Goal: Task Accomplishment & Management: Manage account settings

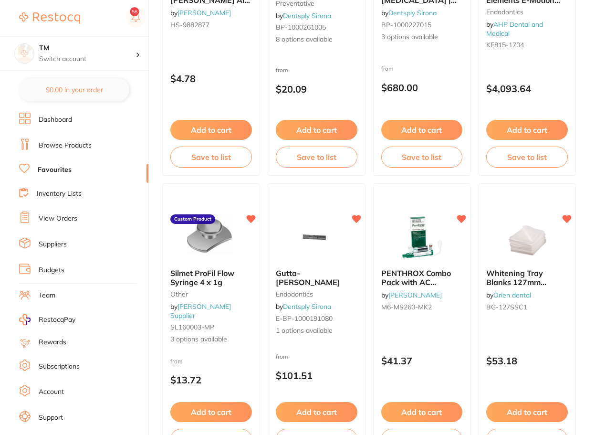
scroll to position [344, 0]
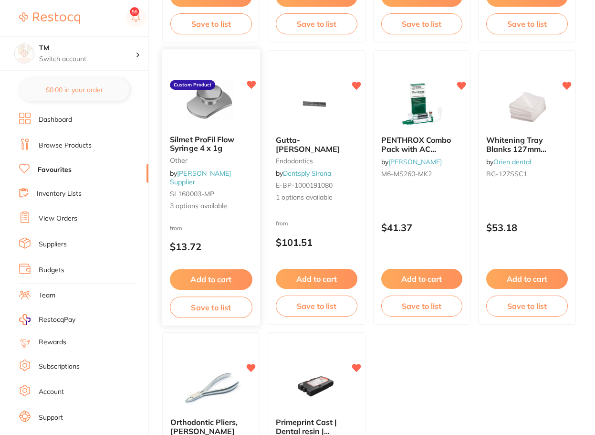
click at [229, 152] on b "Silmet ProFil Flow Syringe 4 x 1g" at bounding box center [211, 144] width 82 height 18
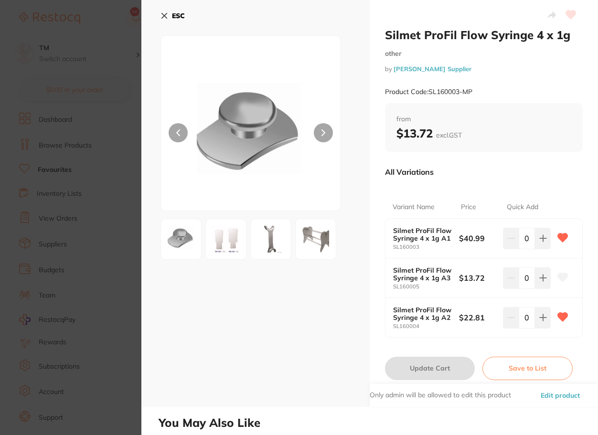
click at [167, 13] on icon at bounding box center [164, 16] width 8 height 8
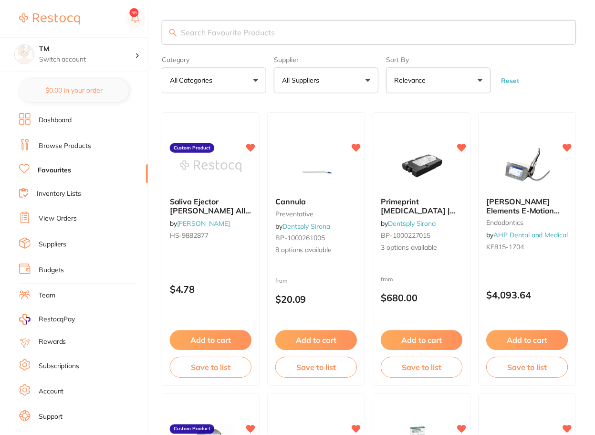
scroll to position [344, 0]
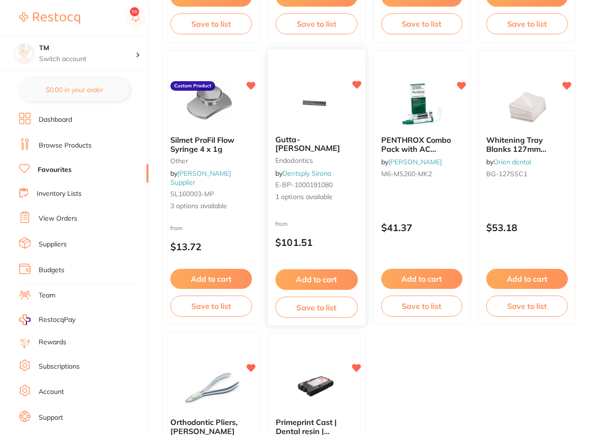
click at [336, 193] on span "1 options available" at bounding box center [316, 198] width 82 height 10
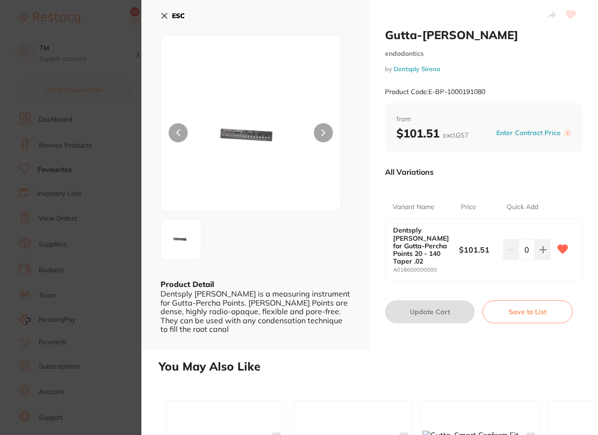
click at [166, 11] on button "ESC" at bounding box center [172, 16] width 24 height 16
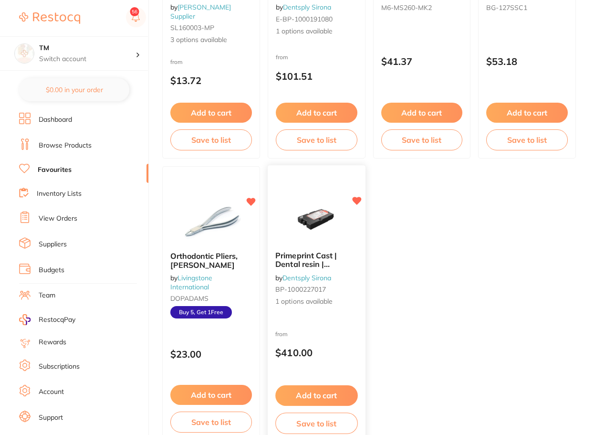
scroll to position [516, 0]
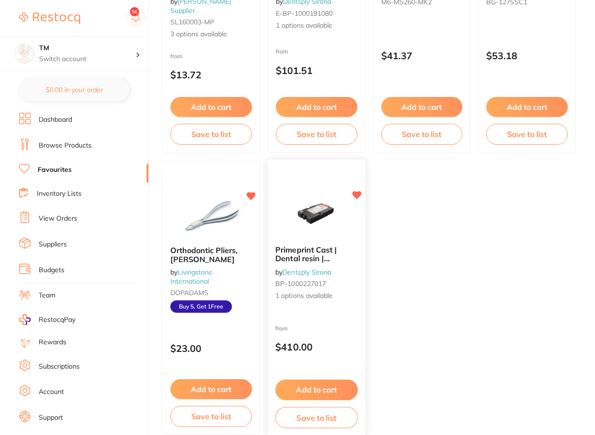
click at [327, 269] on link "Dentsply Sirona" at bounding box center [307, 272] width 49 height 9
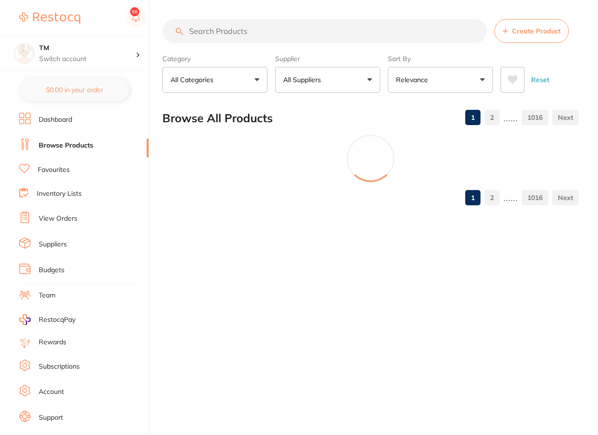
click at [65, 162] on ul "Dashboard Browse Products Favourites Inventory Lists View Orders Suppliers Budg…" at bounding box center [83, 277] width 129 height 329
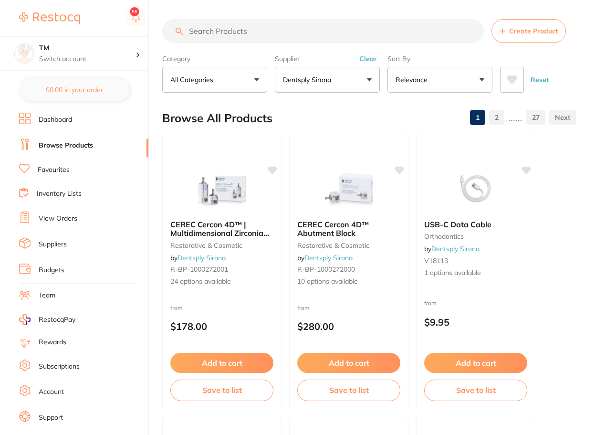
click at [67, 168] on link "Favourites" at bounding box center [54, 170] width 32 height 10
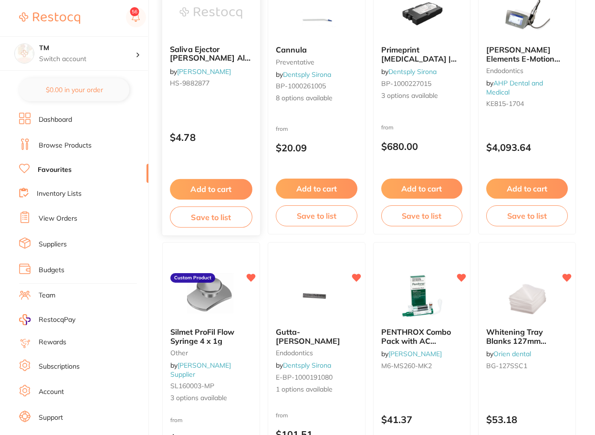
scroll to position [286, 0]
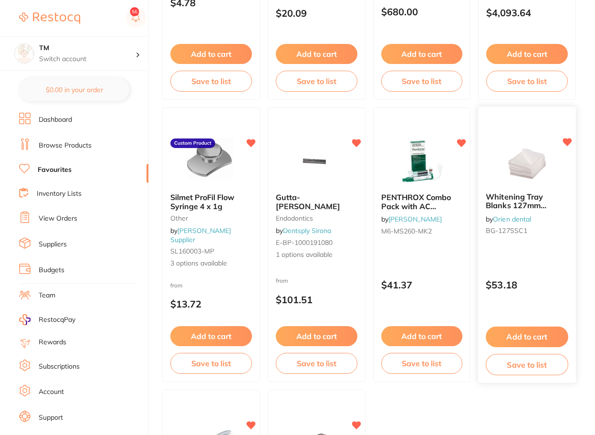
click at [516, 240] on div "Whitening Tray Blanks 127mm Square 1mm thick, Pack of 10 by Orien dental BG-127…" at bounding box center [527, 216] width 98 height 62
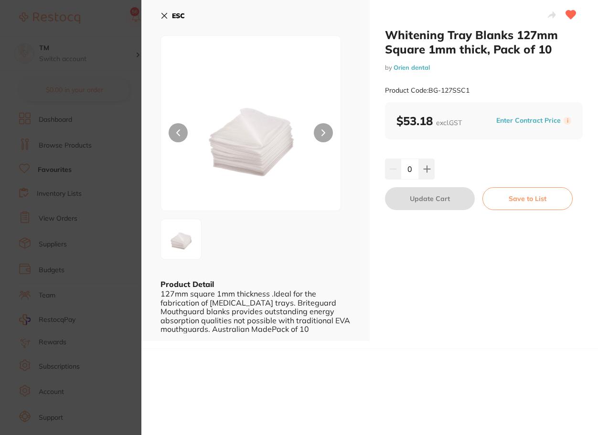
click at [571, 14] on icon at bounding box center [571, 15] width 10 height 9
click at [568, 14] on icon at bounding box center [571, 15] width 10 height 9
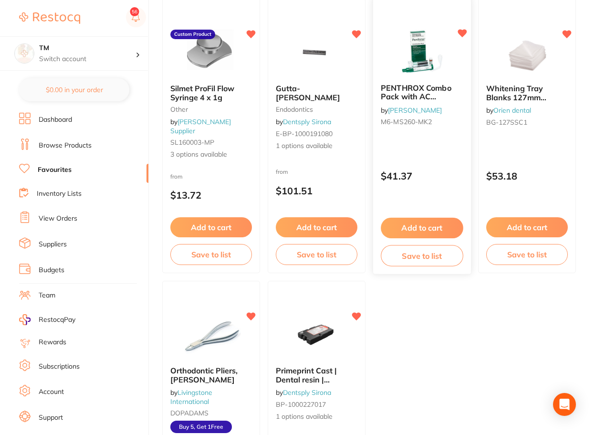
scroll to position [516, 0]
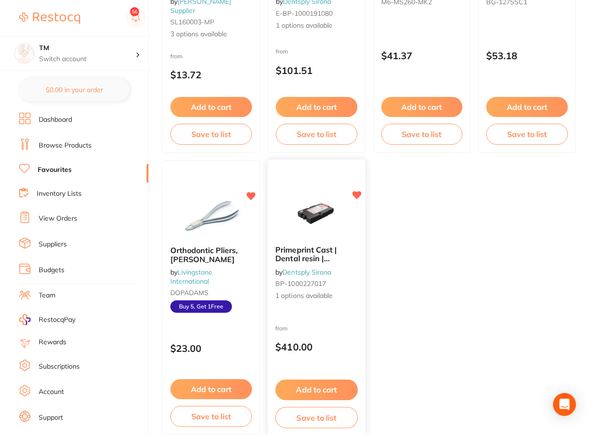
click at [346, 241] on div "Primeprint Cast | Dental resin | Castings by Dentsply Sirona BP-1000227017 1 op…" at bounding box center [317, 273] width 98 height 71
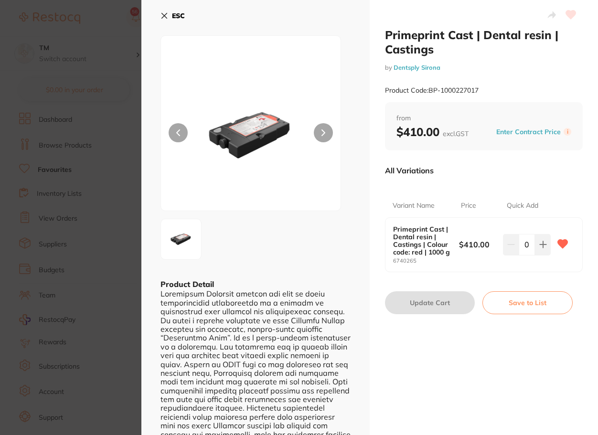
click at [165, 17] on icon at bounding box center [164, 16] width 8 height 8
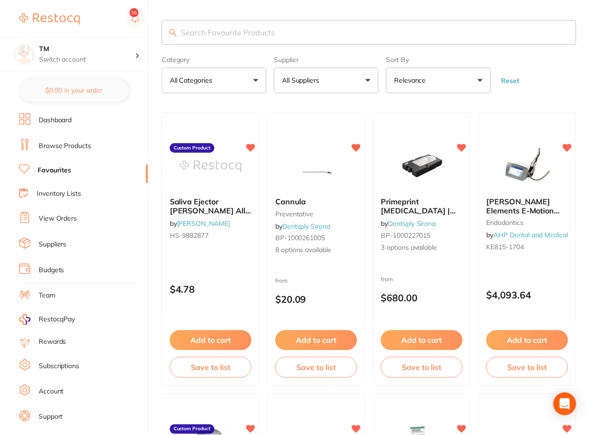
scroll to position [516, 0]
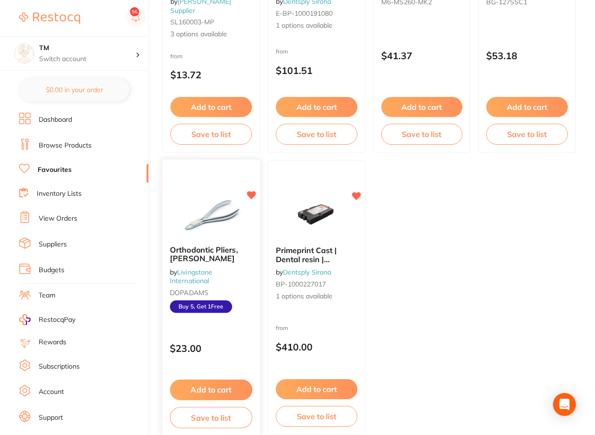
click at [231, 253] on span "Orthodontic Pliers, [PERSON_NAME]" at bounding box center [204, 254] width 68 height 19
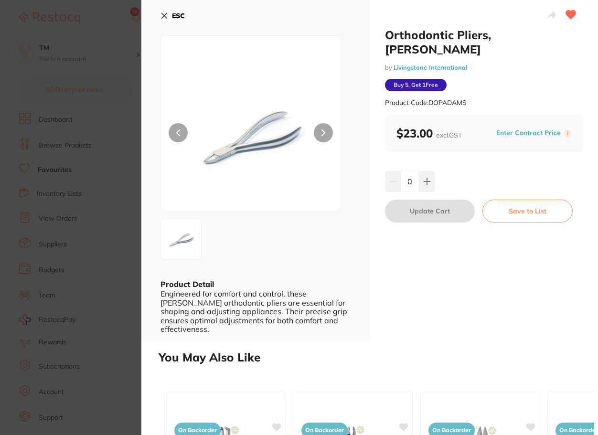
click at [561, 12] on button at bounding box center [570, 16] width 24 height 24
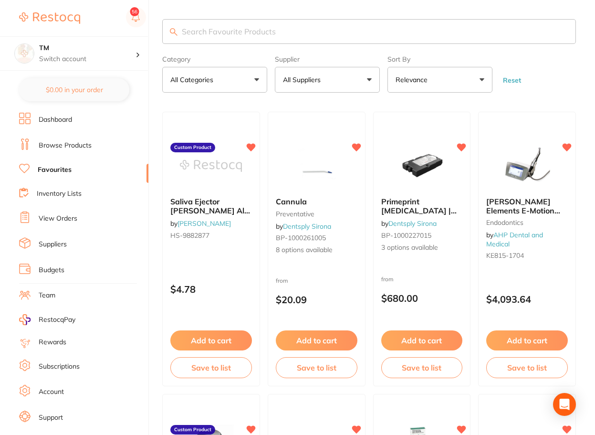
click at [87, 139] on li "Browse Products" at bounding box center [83, 145] width 129 height 14
click at [200, 28] on input "search" at bounding box center [369, 31] width 414 height 25
click at [45, 139] on li "Browse Products" at bounding box center [83, 145] width 129 height 14
click at [55, 149] on link "Browse Products" at bounding box center [65, 146] width 53 height 10
click at [68, 142] on link "Browse Products" at bounding box center [65, 146] width 53 height 10
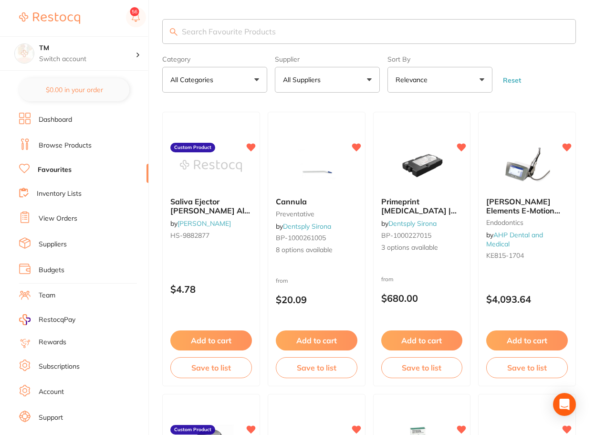
click at [67, 151] on li "Browse Products" at bounding box center [83, 145] width 129 height 14
click at [67, 148] on link "Browse Products" at bounding box center [65, 146] width 53 height 10
click at [50, 143] on link "Browse Products" at bounding box center [65, 146] width 53 height 10
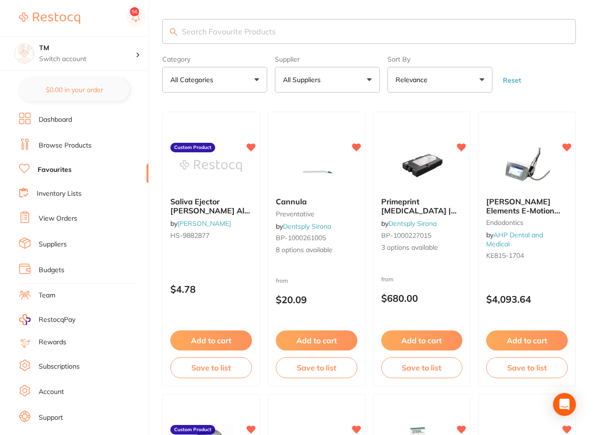
click at [50, 143] on link "Browse Products" at bounding box center [65, 146] width 53 height 10
click at [61, 144] on link "Browse Products" at bounding box center [65, 146] width 53 height 10
click at [67, 122] on link "Dashboard" at bounding box center [55, 120] width 33 height 10
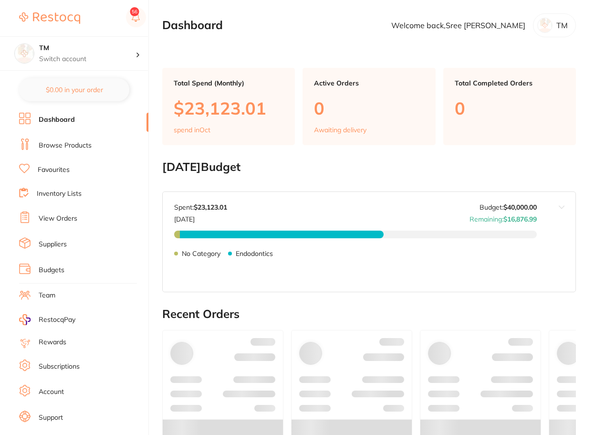
click at [70, 145] on link "Browse Products" at bounding box center [65, 146] width 53 height 10
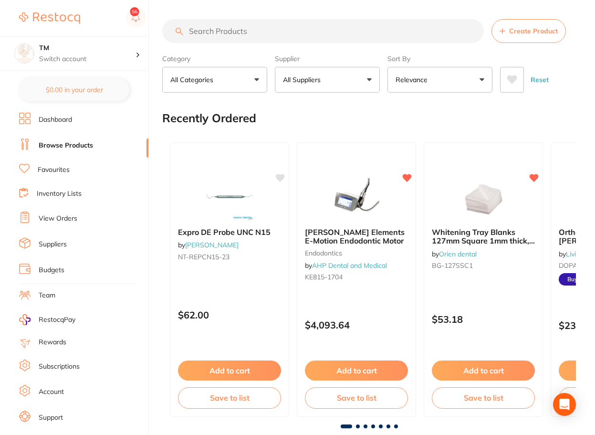
click at [248, 27] on input "search" at bounding box center [323, 31] width 322 height 24
paste input "M6-MS260-MK2"
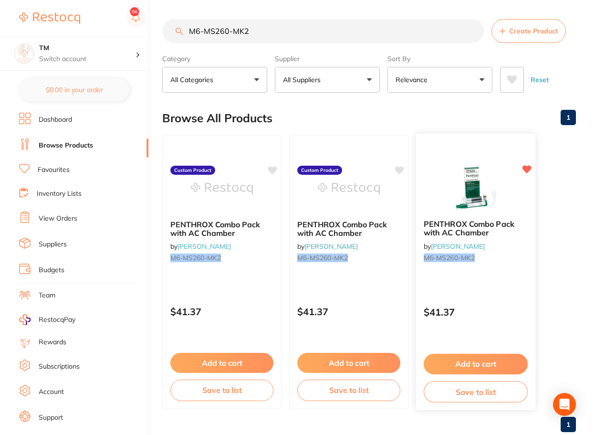
type input "M6-MS260-MK2"
click at [481, 244] on link "[PERSON_NAME]" at bounding box center [458, 246] width 54 height 9
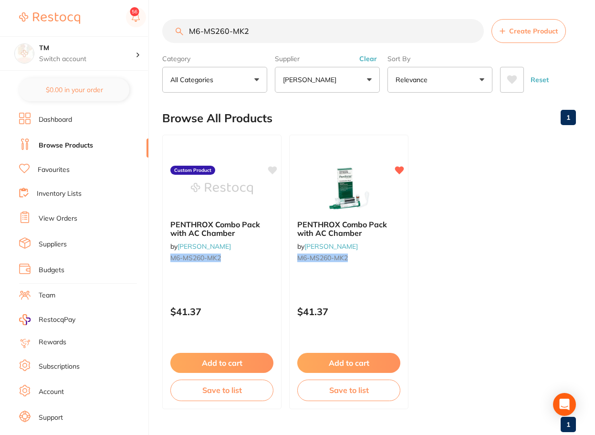
click at [69, 170] on link "Favourites" at bounding box center [54, 170] width 32 height 10
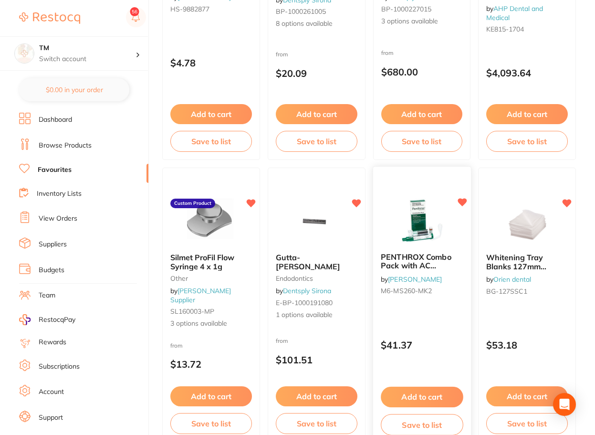
scroll to position [286, 0]
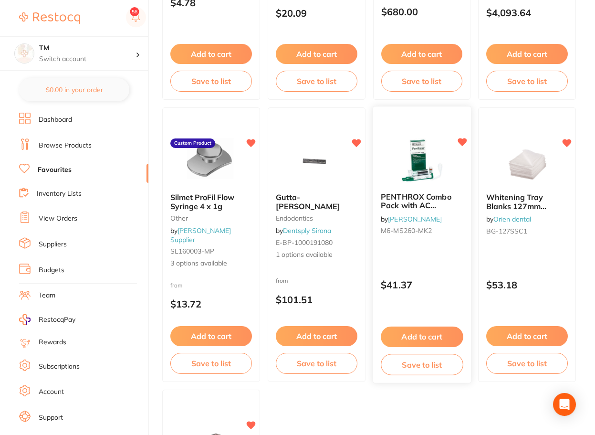
click at [428, 176] on img at bounding box center [421, 161] width 63 height 48
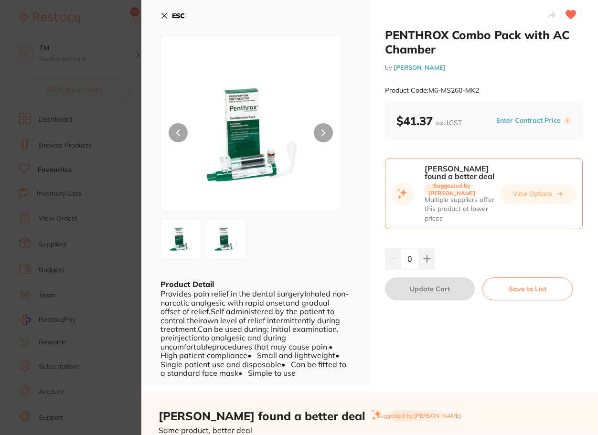
click at [569, 13] on icon at bounding box center [571, 15] width 10 height 9
click at [566, 15] on icon at bounding box center [571, 15] width 10 height 9
click at [127, 23] on section "PENTHROX Combo Pack with AC Chamber by Henry Schein Halas Product Code: M6-MS26…" at bounding box center [299, 217] width 598 height 435
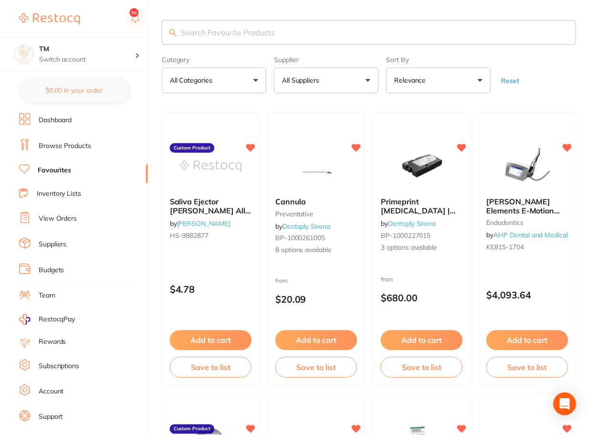
scroll to position [286, 0]
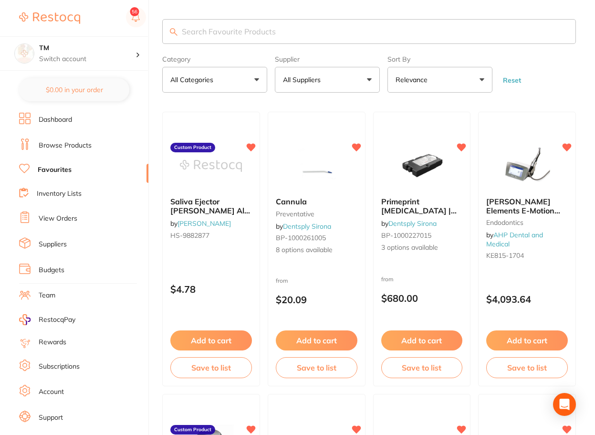
click at [219, 40] on input "search" at bounding box center [369, 31] width 414 height 25
paste input "M6-MS260-MK2"
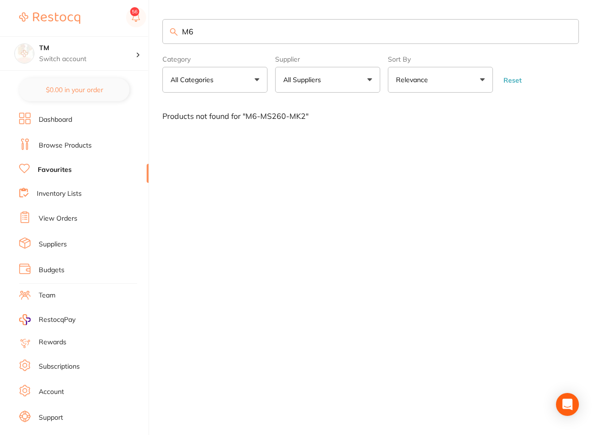
type input "M"
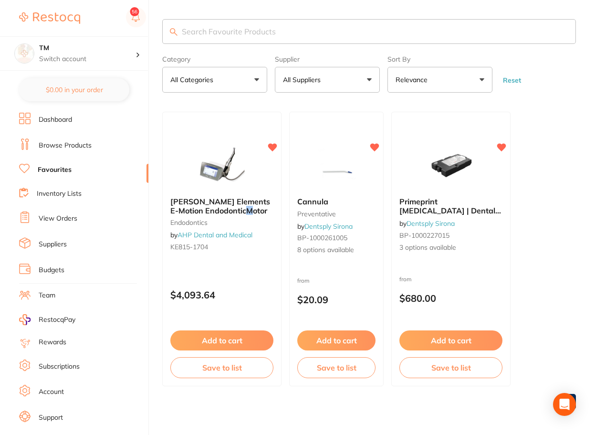
click at [66, 141] on link "Browse Products" at bounding box center [65, 146] width 53 height 10
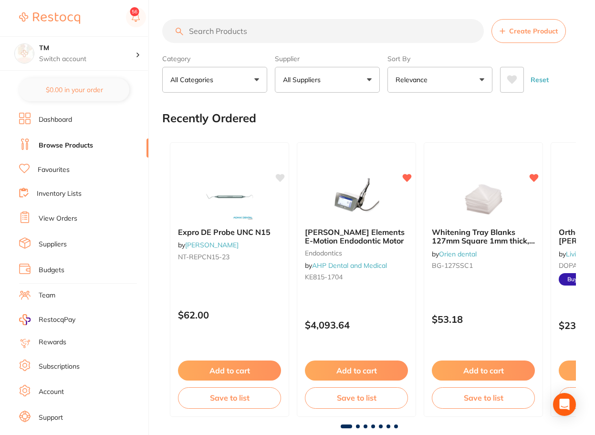
click at [225, 29] on input "search" at bounding box center [323, 31] width 322 height 24
paste input "M6-MS260-MK2"
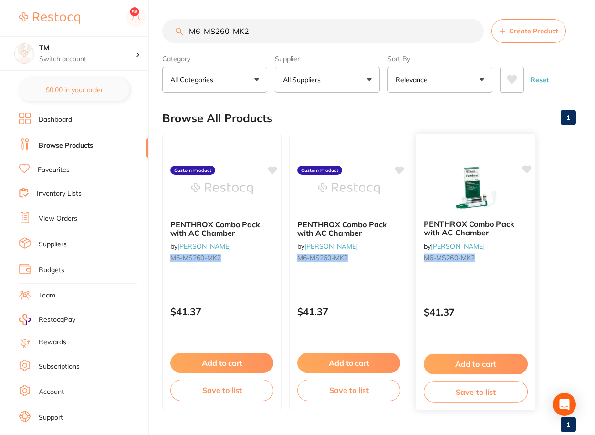
type input "M6-MS260-MK2"
click at [486, 262] on small "M6-MS260-MK2" at bounding box center [476, 258] width 104 height 8
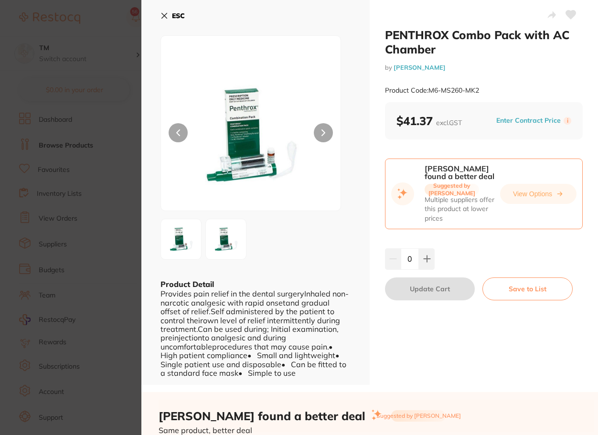
click at [570, 14] on icon at bounding box center [571, 15] width 10 height 9
click at [568, 12] on icon at bounding box center [571, 15] width 10 height 9
click at [568, 17] on icon at bounding box center [571, 15] width 10 height 9
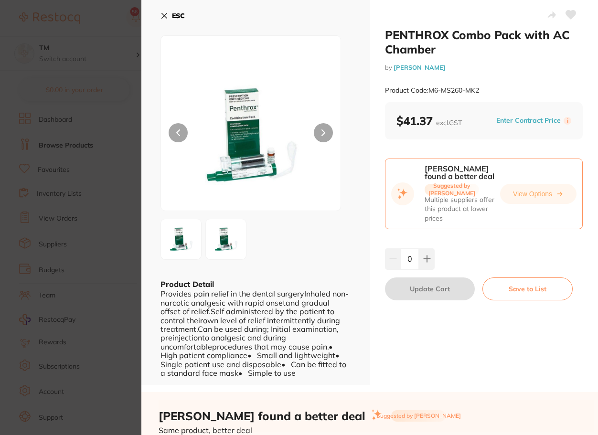
click at [568, 17] on icon at bounding box center [571, 15] width 10 height 9
click at [568, 14] on icon at bounding box center [571, 15] width 10 height 9
click at [566, 15] on icon at bounding box center [571, 15] width 10 height 9
click at [566, 16] on icon at bounding box center [571, 15] width 10 height 9
click at [569, 15] on icon at bounding box center [571, 15] width 10 height 9
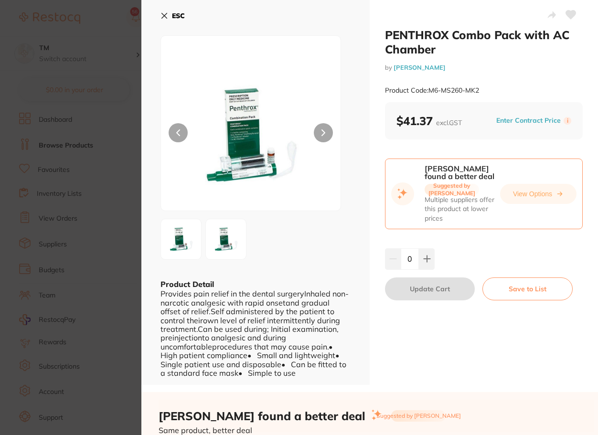
click at [570, 15] on icon at bounding box center [571, 15] width 10 height 9
click at [569, 17] on icon at bounding box center [571, 15] width 10 height 9
click at [96, 170] on section "PENTHROX Combo Pack with AC Chamber by [PERSON_NAME] Product Code: M6-MS260-MK2…" at bounding box center [299, 217] width 598 height 435
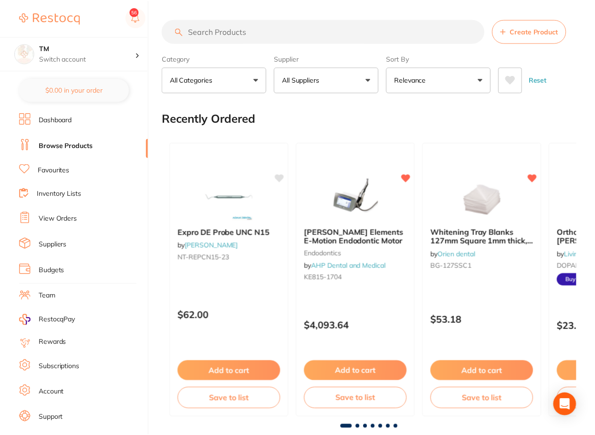
scroll to position [3, 0]
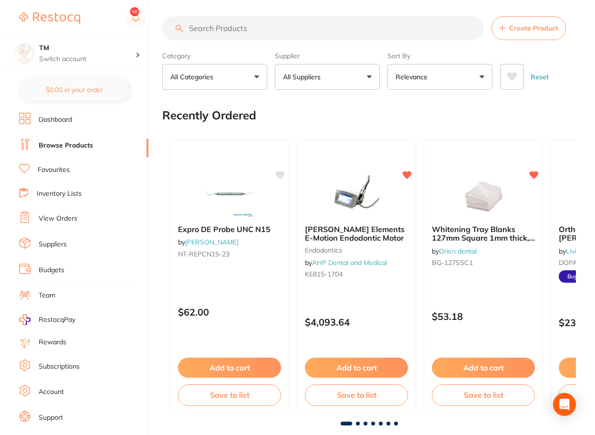
click at [78, 171] on li "Favourites" at bounding box center [83, 170] width 129 height 12
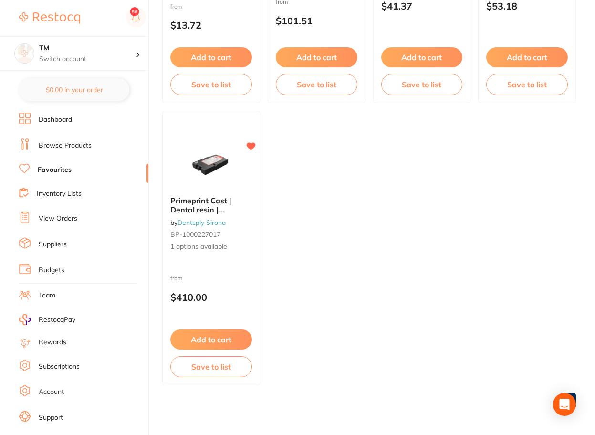
scroll to position [279, 0]
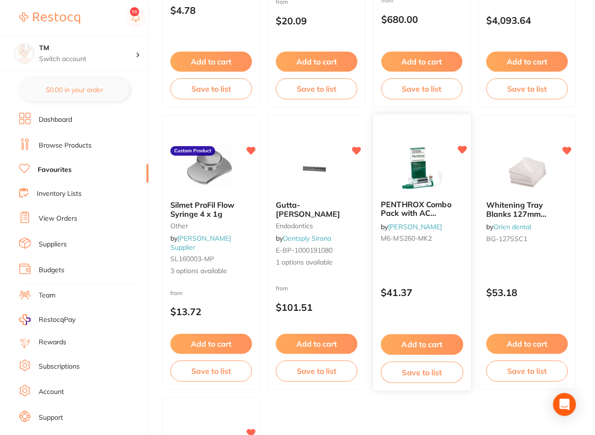
click at [437, 201] on span "PENTHROX Combo Pack with AC Chamber" at bounding box center [416, 213] width 70 height 27
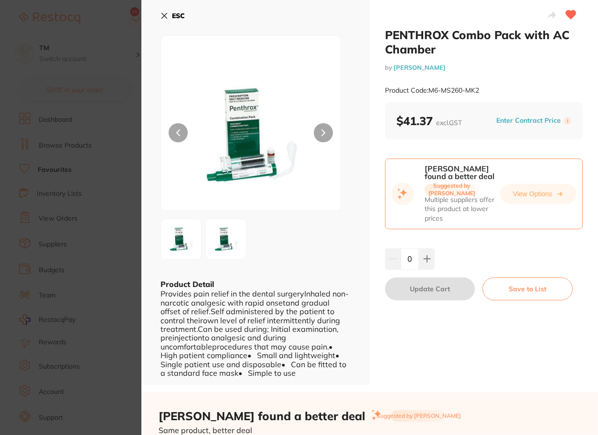
click at [568, 18] on icon at bounding box center [571, 15] width 10 height 9
click at [568, 10] on icon at bounding box center [570, 15] width 11 height 10
click at [570, 14] on icon at bounding box center [571, 15] width 10 height 9
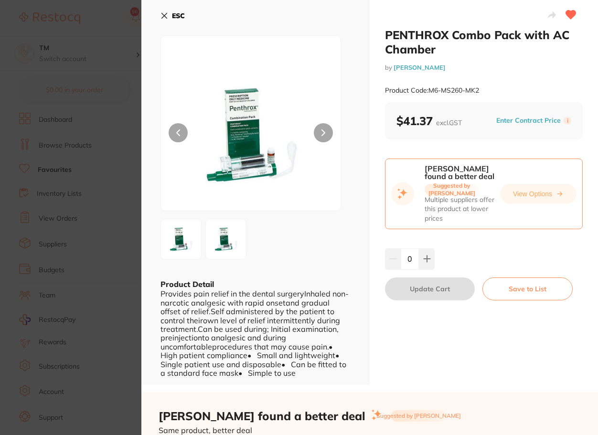
click at [570, 14] on icon at bounding box center [571, 15] width 10 height 9
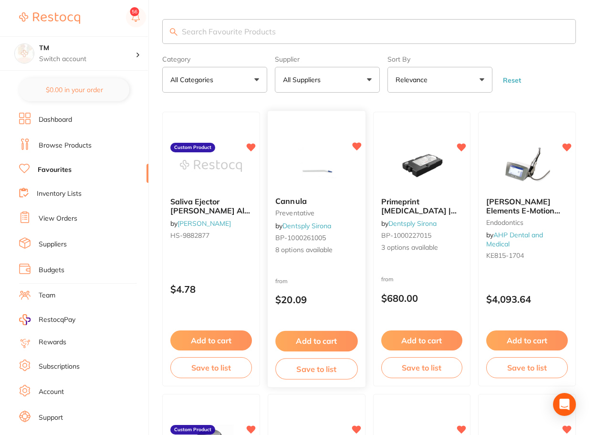
scroll to position [283, 0]
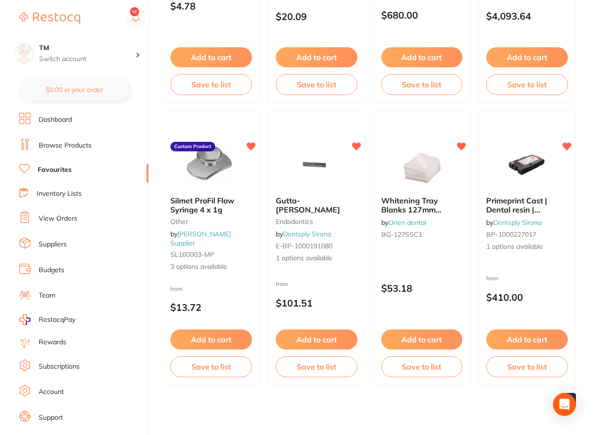
click at [59, 265] on link "Budgets" at bounding box center [52, 270] width 26 height 10
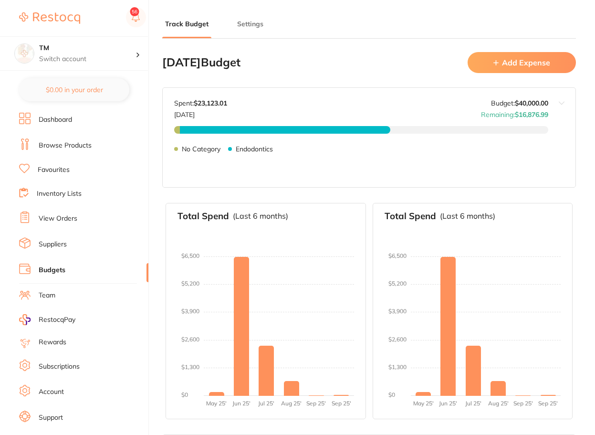
type input "10,000"
type input "40,000"
type input "0.0"
type input "40,000"
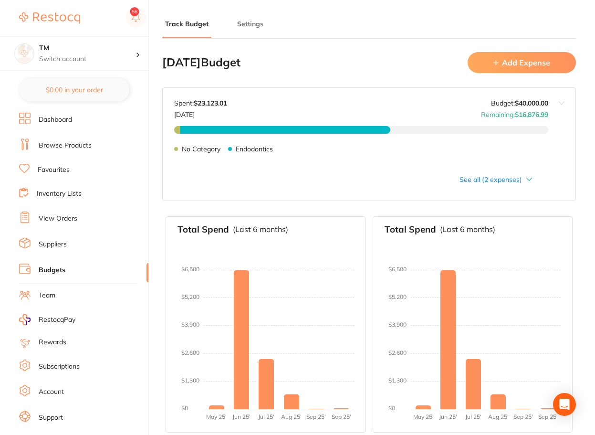
click at [525, 64] on button "Add Expense" at bounding box center [522, 62] width 108 height 21
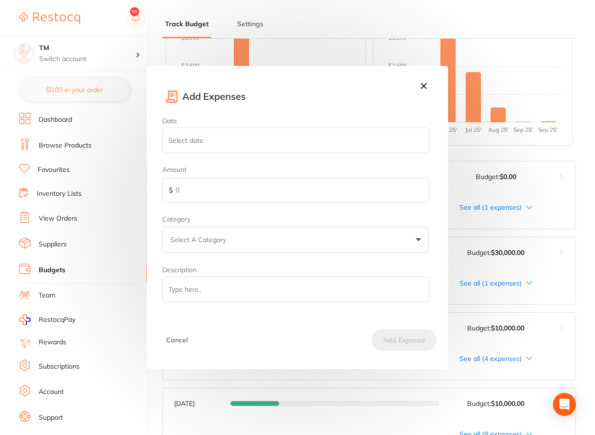
scroll to position [286, 0]
click at [396, 241] on button "Select A Category" at bounding box center [295, 240] width 267 height 26
